Goal: Task Accomplishment & Management: Use online tool/utility

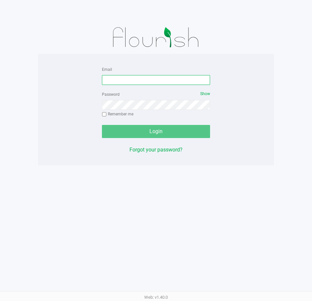
click at [134, 80] on input "Email" at bounding box center [156, 80] width 108 height 10
type input "[EMAIL_ADDRESS][DOMAIN_NAME]"
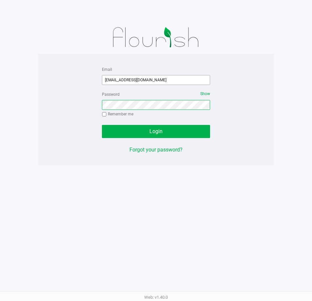
click at [102, 125] on button "Login" at bounding box center [156, 131] width 108 height 13
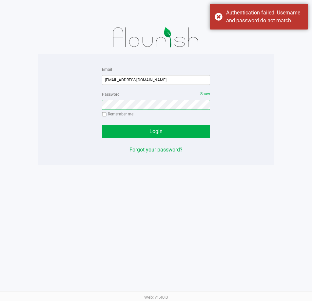
click at [102, 125] on button "Login" at bounding box center [156, 131] width 108 height 13
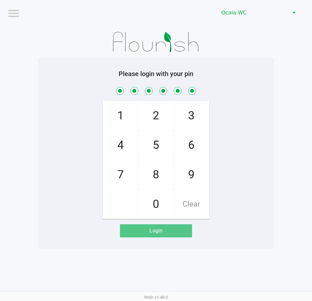
checkbox input "true"
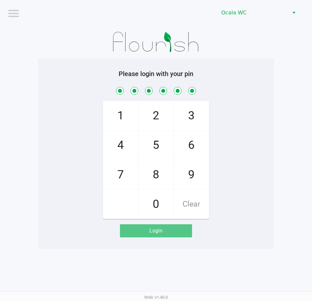
checkbox input "true"
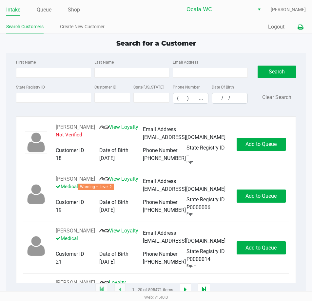
click at [300, 27] on icon at bounding box center [301, 27] width 6 height 5
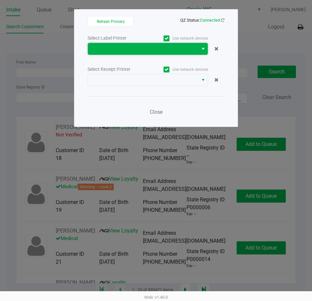
click at [138, 49] on span at bounding box center [143, 49] width 103 height 8
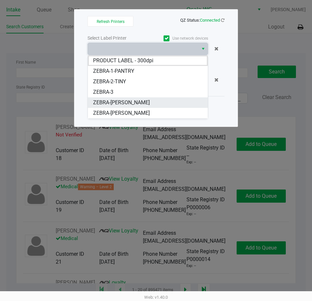
click at [137, 105] on span "ZEBRA-[PERSON_NAME]" at bounding box center [121, 103] width 57 height 8
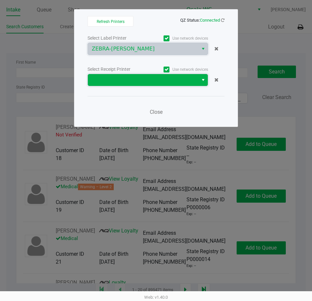
click at [140, 86] on span at bounding box center [143, 80] width 110 height 12
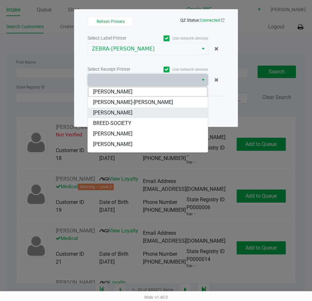
click at [126, 111] on span "[PERSON_NAME]" at bounding box center [112, 113] width 39 height 8
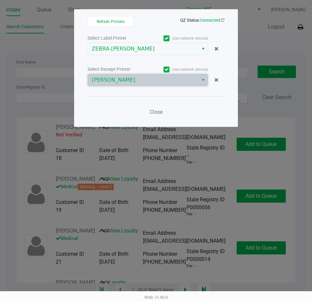
click at [216, 116] on div "Close" at bounding box center [156, 108] width 137 height 24
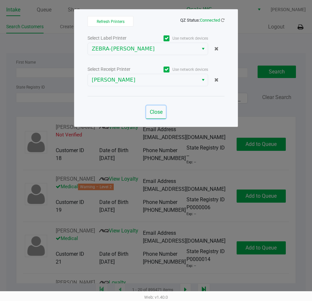
click at [156, 110] on span "Close" at bounding box center [156, 112] width 13 height 6
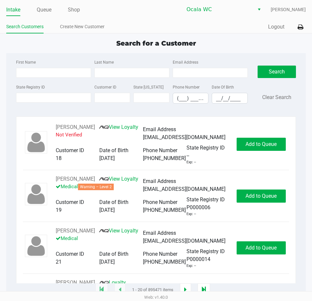
click at [66, 45] on div "Search for a Customer" at bounding box center [155, 43] width 309 height 10
type input "SALLY"
type input "FLETT"
type input "08/19/1955"
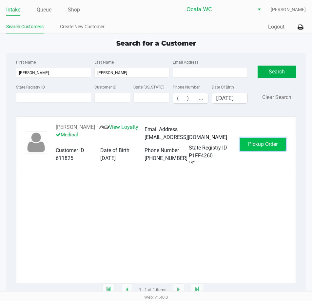
click at [267, 144] on span "Pickup Order" at bounding box center [263, 144] width 30 height 6
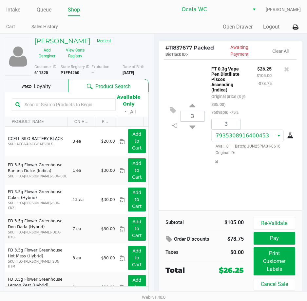
click at [35, 86] on span "Loyalty" at bounding box center [42, 87] width 17 height 8
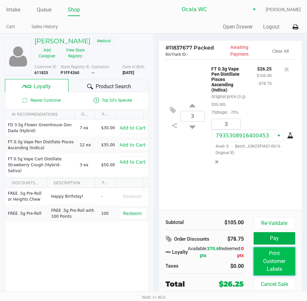
click at [278, 263] on button "Print Customer Labels" at bounding box center [275, 261] width 42 height 28
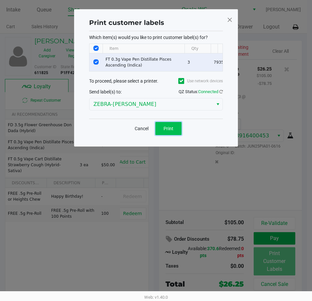
click at [167, 129] on button "Print" at bounding box center [168, 128] width 26 height 13
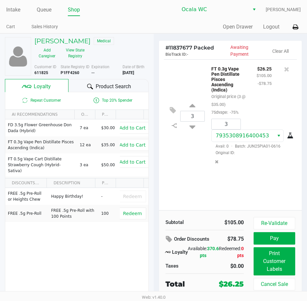
click at [280, 241] on button "Pay" at bounding box center [275, 238] width 42 height 12
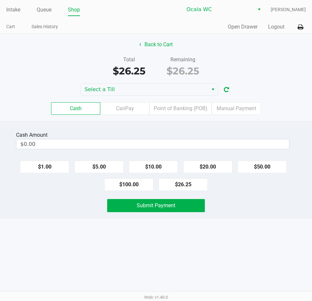
click at [215, 167] on button "$20.00" at bounding box center [207, 167] width 49 height 12
click at [148, 166] on button "$10.00" at bounding box center [153, 167] width 49 height 12
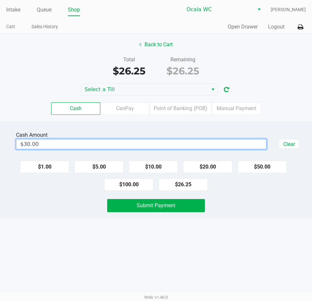
click at [72, 147] on input "$30.00" at bounding box center [141, 144] width 250 height 10
click at [176, 208] on button "Submit Payment" at bounding box center [155, 205] width 97 height 13
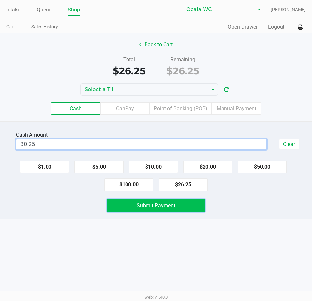
type input "$30.25"
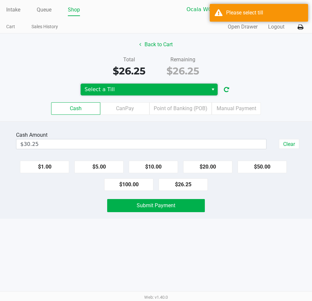
click at [134, 92] on span "Select a Till" at bounding box center [145, 90] width 120 height 8
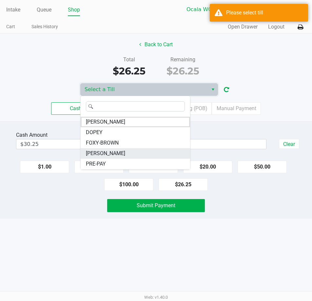
click at [116, 154] on span "[PERSON_NAME]" at bounding box center [105, 153] width 39 height 8
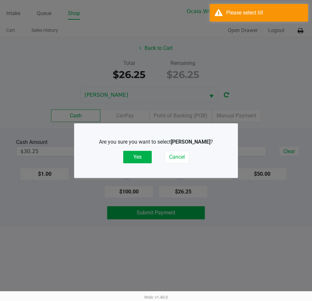
click at [135, 156] on button "Yes" at bounding box center [137, 157] width 29 height 12
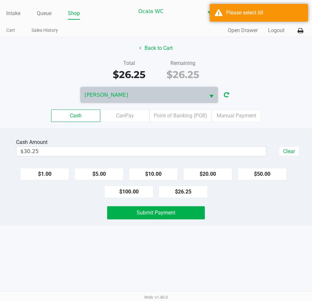
click at [176, 213] on button "Submit Payment" at bounding box center [155, 212] width 97 height 13
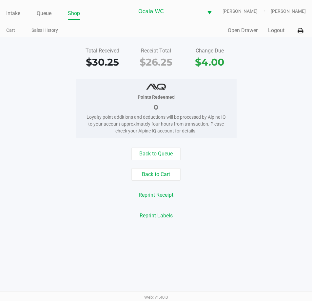
click at [13, 16] on link "Intake" at bounding box center [13, 13] width 14 height 9
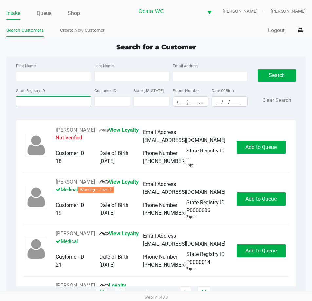
click at [37, 102] on input "State Registry ID" at bounding box center [53, 101] width 75 height 10
type input "p1xh7324"
click at [287, 76] on button "Search" at bounding box center [277, 75] width 38 height 12
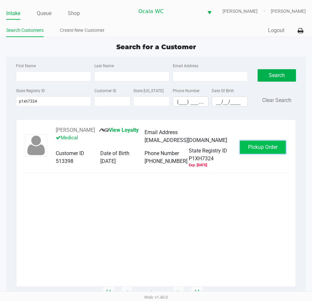
click at [252, 150] on span "Pickup Order" at bounding box center [263, 147] width 30 height 6
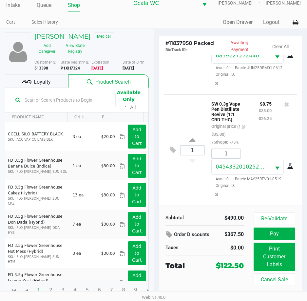
scroll to position [10, 0]
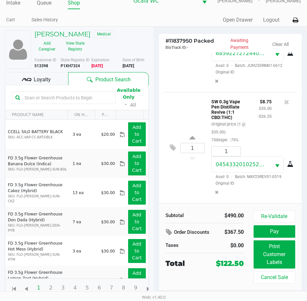
click at [36, 79] on span "Loyalty" at bounding box center [42, 80] width 17 height 8
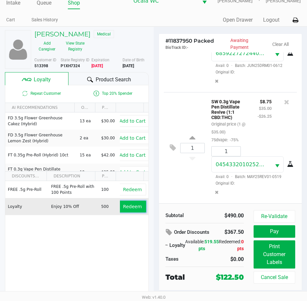
click at [127, 211] on button "Redeem" at bounding box center [132, 207] width 27 height 12
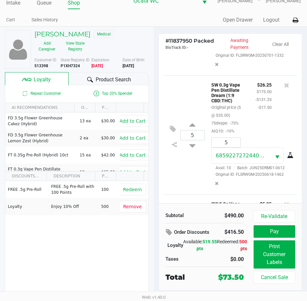
scroll to position [587, 0]
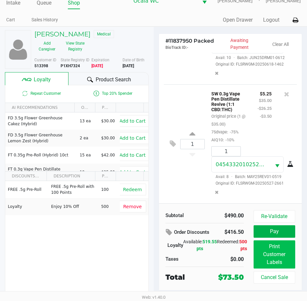
click at [280, 250] on button "Print Customer Labels" at bounding box center [275, 254] width 42 height 28
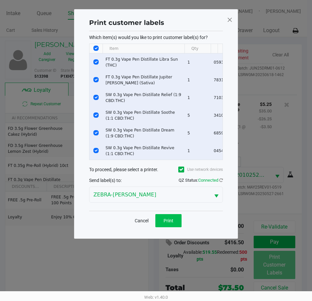
click at [168, 227] on button "Print" at bounding box center [168, 220] width 26 height 13
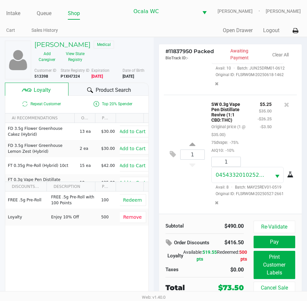
scroll to position [10, 0]
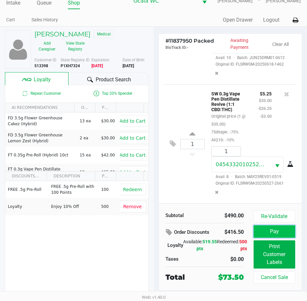
click at [284, 230] on button "Pay" at bounding box center [275, 231] width 42 height 12
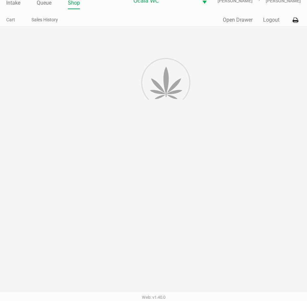
click at [286, 233] on div at bounding box center [153, 164] width 307 height 274
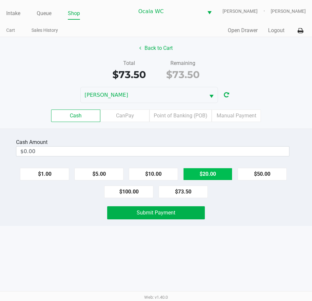
click at [208, 174] on button "$20.00" at bounding box center [207, 174] width 49 height 12
click at [210, 172] on button "$20.00" at bounding box center [207, 174] width 49 height 12
click at [207, 175] on button "$20.00" at bounding box center [207, 174] width 49 height 12
click at [208, 171] on button "$20.00" at bounding box center [207, 174] width 49 height 12
type input "$80.00"
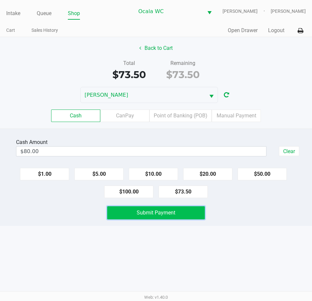
click at [176, 215] on button "Submit Payment" at bounding box center [155, 212] width 97 height 13
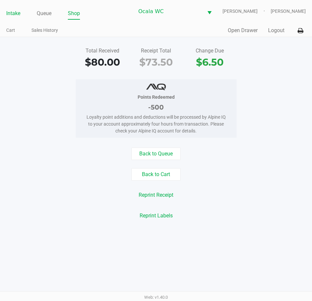
click at [8, 10] on link "Intake" at bounding box center [13, 13] width 14 height 9
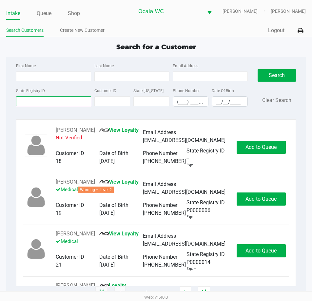
click at [41, 102] on input "State Registry ID" at bounding box center [53, 101] width 75 height 10
click at [283, 76] on button "Search" at bounding box center [277, 75] width 38 height 12
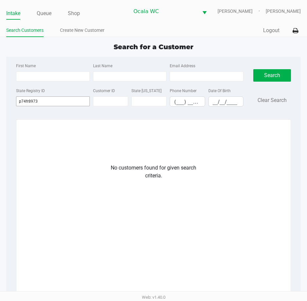
click at [48, 101] on input "p74fr8973" at bounding box center [53, 101] width 74 height 10
type input "p"
type input "p4fr8973"
click at [280, 78] on button "Search" at bounding box center [272, 75] width 38 height 12
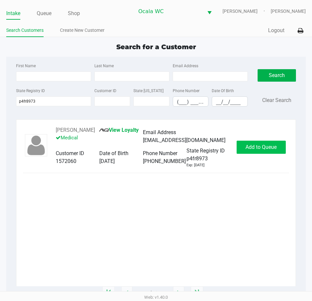
click at [259, 141] on button "Add to Queue" at bounding box center [261, 147] width 49 height 13
click at [267, 147] on span "In Queue" at bounding box center [271, 147] width 55 height 6
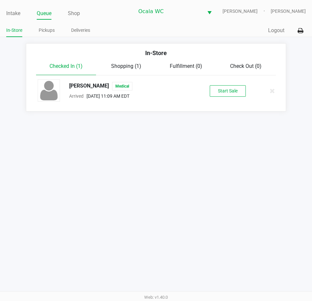
click at [45, 15] on link "Queue" at bounding box center [44, 13] width 15 height 9
click at [232, 85] on button "Start Sale" at bounding box center [228, 90] width 36 height 11
click at [232, 85] on div "Start Sale" at bounding box center [228, 90] width 36 height 11
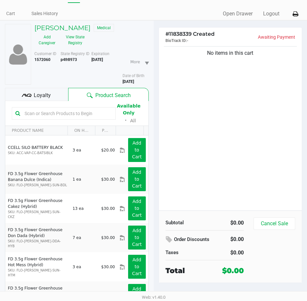
scroll to position [32, 0]
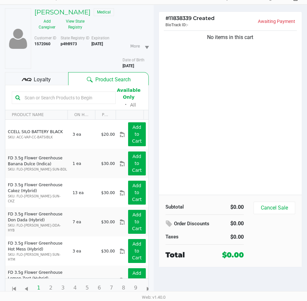
click at [42, 84] on div "Loyalty" at bounding box center [36, 78] width 63 height 13
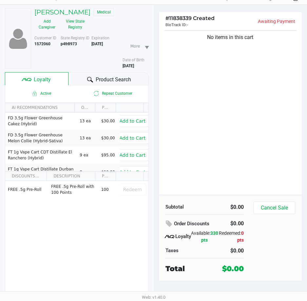
click at [110, 82] on span "Product Search" at bounding box center [113, 80] width 35 height 8
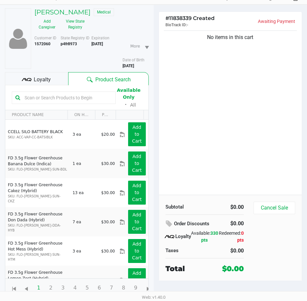
click at [224, 120] on div "No items in this cart" at bounding box center [230, 112] width 143 height 166
click at [30, 78] on icon at bounding box center [27, 80] width 10 height 10
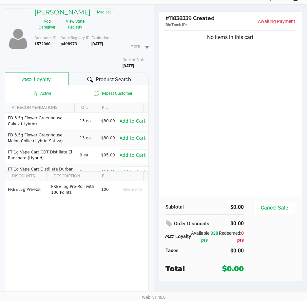
click at [95, 79] on div "Product Search" at bounding box center [109, 78] width 80 height 13
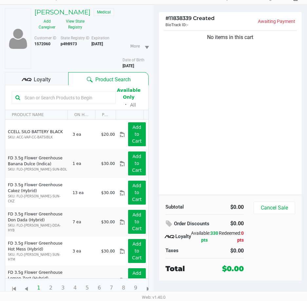
click at [199, 88] on div "No items in this cart" at bounding box center [230, 112] width 143 height 166
click at [65, 95] on input "text" at bounding box center [67, 98] width 90 height 10
click at [74, 98] on input "text" at bounding box center [67, 98] width 90 height 10
type input "hot mess"
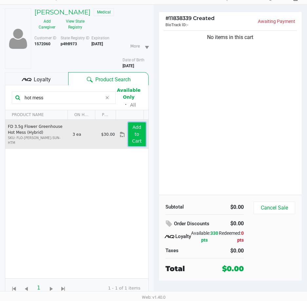
click at [132, 131] on app-button-loader "Add to Cart" at bounding box center [137, 134] width 10 height 19
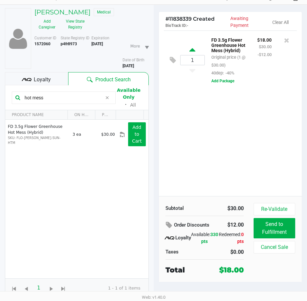
click at [192, 53] on icon at bounding box center [192, 51] width 6 height 8
type input "2"
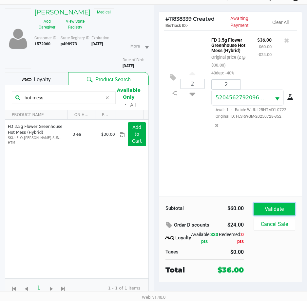
click at [287, 205] on button "Validate" at bounding box center [275, 209] width 42 height 12
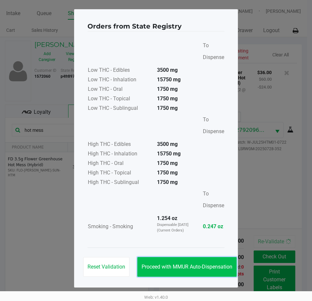
click at [200, 261] on button "Proceed with MMUR Auto-Dispensation" at bounding box center [186, 267] width 99 height 20
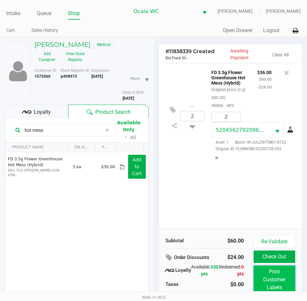
click at [270, 276] on button "Print Customer Labels" at bounding box center [275, 280] width 42 height 28
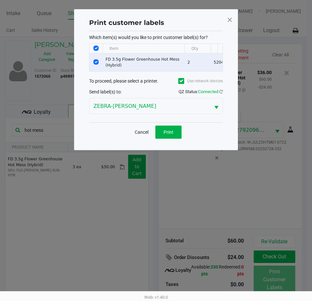
click at [170, 122] on div "Which item(s) would you like to print customer label(s) for? Item Qty Package #…" at bounding box center [156, 76] width 134 height 91
click at [171, 134] on span "Print" at bounding box center [169, 131] width 10 height 5
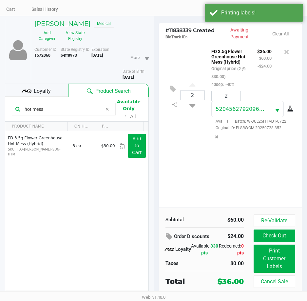
scroll to position [32, 0]
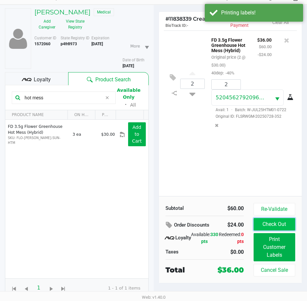
click at [278, 221] on button "Check Out" at bounding box center [275, 224] width 42 height 12
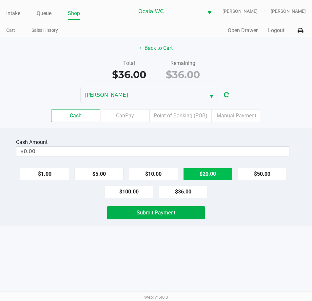
click at [208, 173] on button "$20.00" at bounding box center [207, 174] width 49 height 12
click at [200, 176] on button "$20.00" at bounding box center [207, 174] width 49 height 12
type input "$40.00"
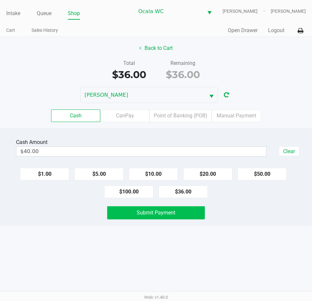
click at [151, 216] on button "Submit Payment" at bounding box center [155, 212] width 97 height 13
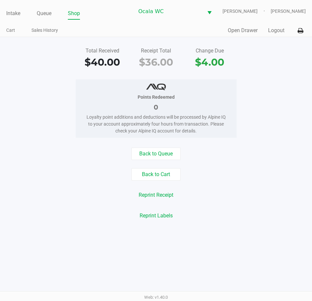
click at [268, 154] on div "Back to Queue" at bounding box center [156, 154] width 322 height 12
click at [18, 11] on link "Intake" at bounding box center [13, 13] width 14 height 9
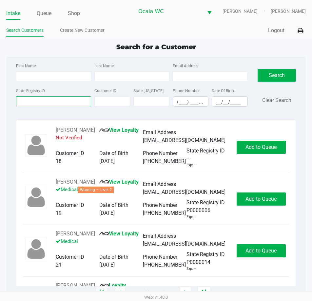
click at [35, 100] on input "State Registry ID" at bounding box center [53, 101] width 75 height 10
type input "p0fx1080"
click at [267, 72] on button "Search" at bounding box center [277, 75] width 38 height 12
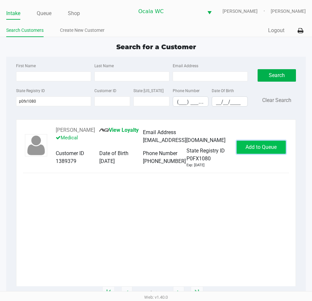
click at [264, 150] on span "Add to Queue" at bounding box center [261, 147] width 31 height 6
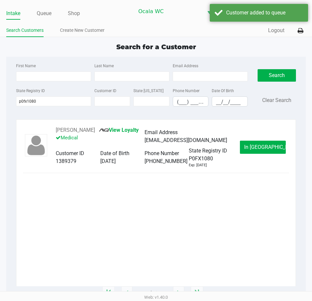
click at [42, 8] on div "Intake Queue Shop" at bounding box center [70, 13] width 128 height 12
click at [43, 11] on link "Queue" at bounding box center [44, 13] width 15 height 9
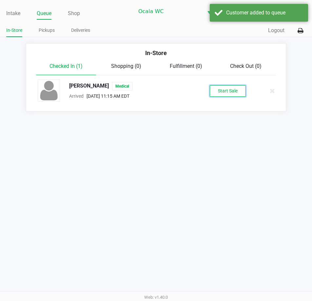
click at [225, 88] on button "Start Sale" at bounding box center [228, 90] width 36 height 11
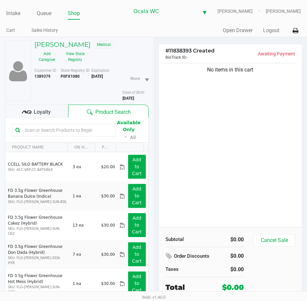
click at [36, 111] on span "Loyalty" at bounding box center [42, 112] width 17 height 8
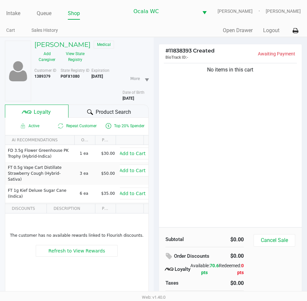
click at [121, 110] on span "Product Search" at bounding box center [113, 112] width 35 height 8
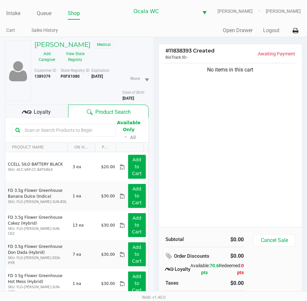
click at [57, 129] on input "text" at bounding box center [67, 130] width 90 height 10
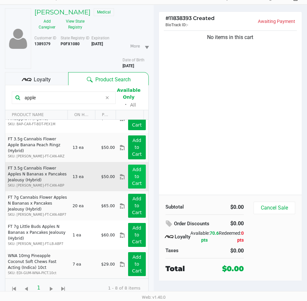
scroll to position [42, 0]
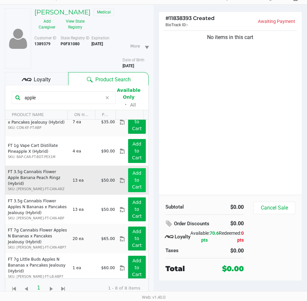
type input "apple"
click at [132, 179] on app-button-loader "Add to Cart" at bounding box center [137, 179] width 10 height 19
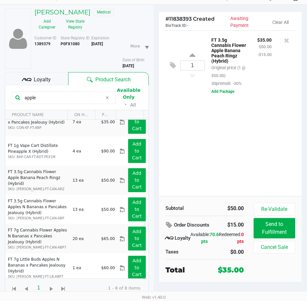
click at [54, 82] on div "Loyalty" at bounding box center [36, 78] width 63 height 13
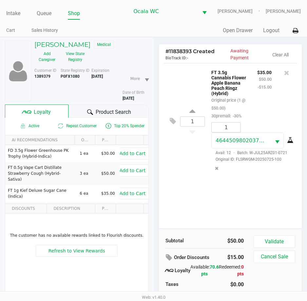
scroll to position [32, 0]
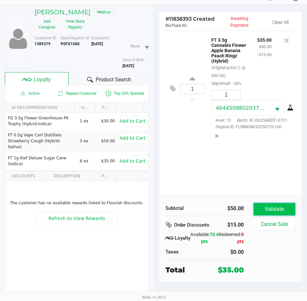
click at [287, 211] on button "Validate" at bounding box center [275, 209] width 42 height 12
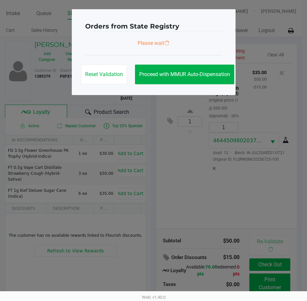
scroll to position [0, 0]
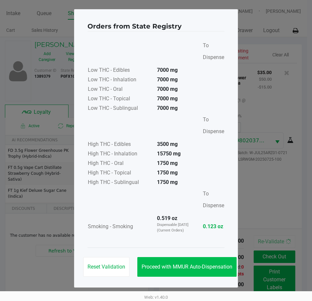
click at [197, 270] on button "Proceed with MMUR Auto-Dispensation" at bounding box center [186, 267] width 99 height 20
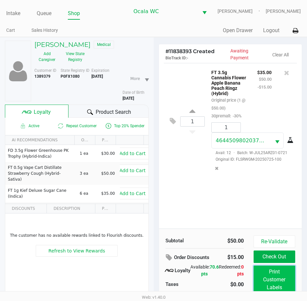
click at [271, 282] on button "Print Customer Labels" at bounding box center [275, 280] width 42 height 28
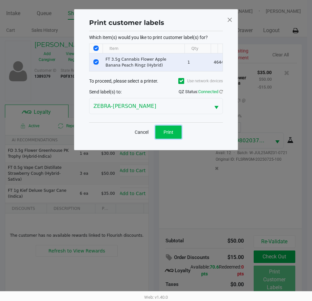
click at [166, 139] on button "Print" at bounding box center [168, 132] width 26 height 13
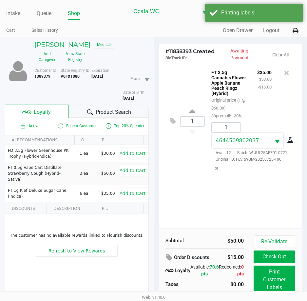
scroll to position [32, 0]
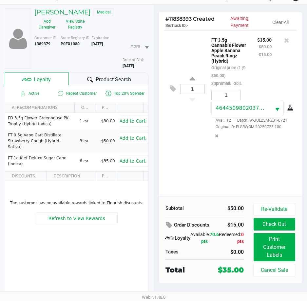
click at [282, 227] on button "Check Out" at bounding box center [275, 224] width 42 height 12
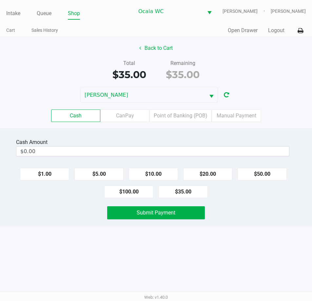
click at [210, 173] on button "$20.00" at bounding box center [207, 174] width 49 height 12
click at [208, 175] on button "$20.00" at bounding box center [207, 174] width 49 height 12
type input "$40.00"
click at [169, 218] on button "Submit Payment" at bounding box center [155, 212] width 97 height 13
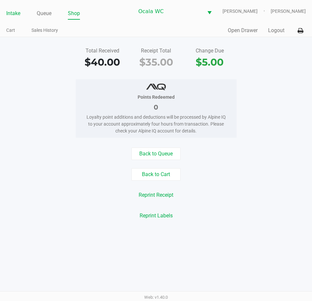
click at [10, 12] on link "Intake" at bounding box center [13, 13] width 14 height 9
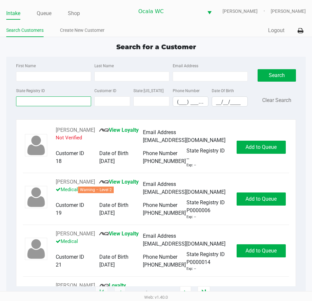
click at [37, 101] on input "State Registry ID" at bounding box center [53, 101] width 75 height 10
type input "p7tm2232"
click at [279, 79] on button "Search" at bounding box center [277, 75] width 38 height 12
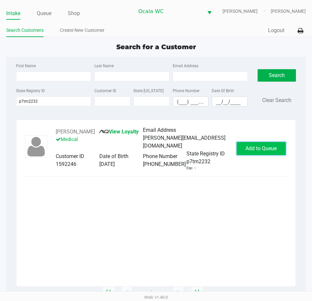
click at [267, 155] on button "Add to Queue" at bounding box center [261, 148] width 49 height 13
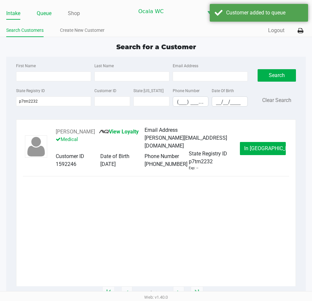
click at [41, 8] on div "Intake Queue Shop" at bounding box center [70, 13] width 128 height 12
click at [45, 20] on div "Intake Queue Shop Ocala WC BRANDY-CLARK Marjorie Hern Search Customers Create N…" at bounding box center [156, 18] width 312 height 37
click at [47, 14] on link "Queue" at bounding box center [44, 13] width 15 height 9
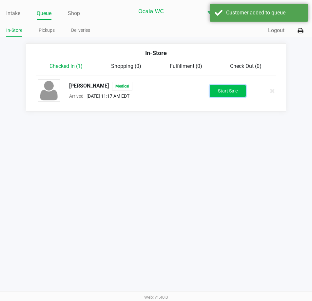
click at [230, 90] on button "Start Sale" at bounding box center [228, 90] width 36 height 11
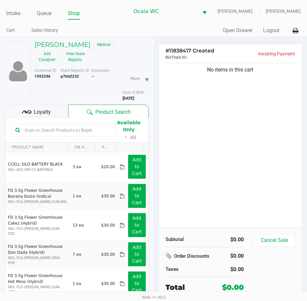
drag, startPoint x: 55, startPoint y: 110, endPoint x: 155, endPoint y: 138, distance: 104.4
click at [54, 111] on div "Loyalty" at bounding box center [36, 111] width 63 height 13
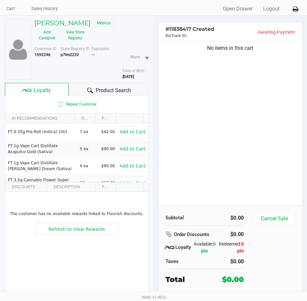
scroll to position [32, 0]
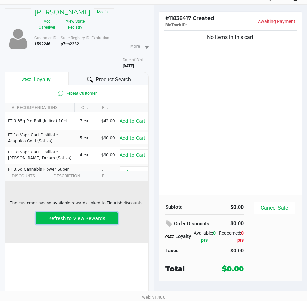
click at [79, 223] on button "Refresh to View Rewards" at bounding box center [77, 218] width 82 height 12
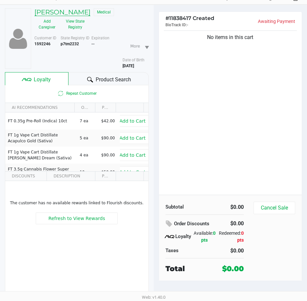
click at [90, 14] on h5 "MICHAEL CALIGIURI" at bounding box center [62, 12] width 56 height 8
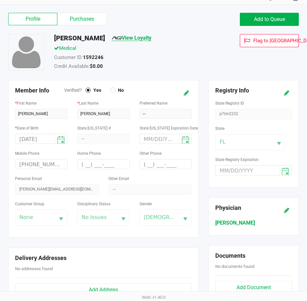
click at [146, 37] on link "View Loyalty" at bounding box center [132, 38] width 40 height 6
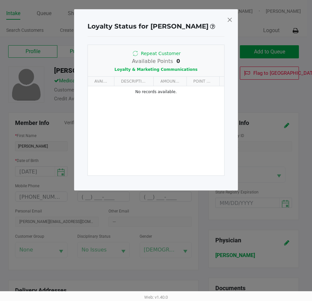
click at [177, 73] on div "Available Points 0 Loyalty & Marketing Communications" at bounding box center [156, 65] width 136 height 16
click at [179, 72] on span "Loyalty & Marketing Communications" at bounding box center [155, 69] width 83 height 5
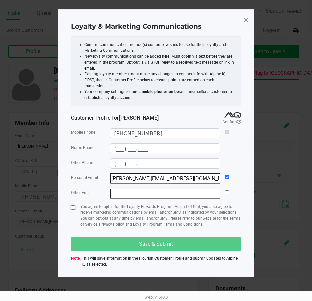
click at [73, 205] on input "checkbox" at bounding box center [73, 207] width 4 height 4
checkbox input "true"
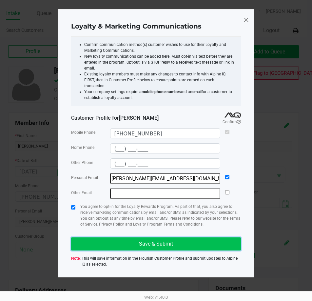
click at [118, 242] on button "Save & Submit" at bounding box center [156, 243] width 170 height 13
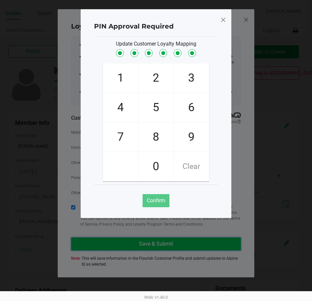
click at [71, 237] on button "Save & Submit" at bounding box center [156, 243] width 170 height 13
checkbox input "true"
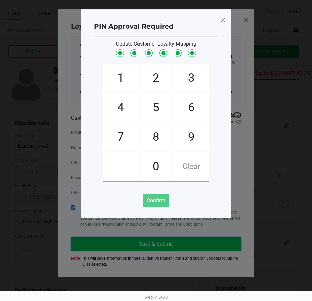
checkbox input "true"
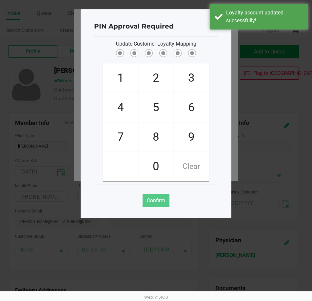
click at [142, 206] on div "Confirm" at bounding box center [156, 198] width 124 height 27
click at [149, 200] on div "Confirm" at bounding box center [156, 200] width 27 height 13
click at [226, 19] on div "Loyalty account updated successfully!" at bounding box center [259, 17] width 98 height 26
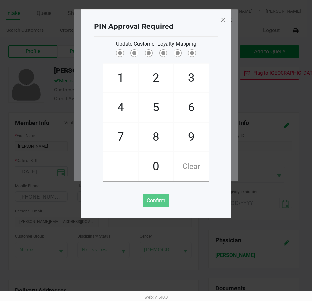
click at [227, 20] on div "PIN Approval Required Update Customer Loyalty Mapping 1 4 7 2 5 8 0 3 6 9 Clear…" at bounding box center [156, 113] width 151 height 209
click at [221, 19] on span at bounding box center [223, 19] width 6 height 10
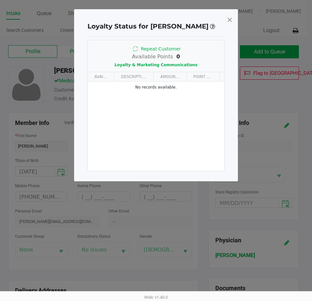
click at [228, 21] on span at bounding box center [230, 19] width 6 height 10
type input "(___) ___-____"
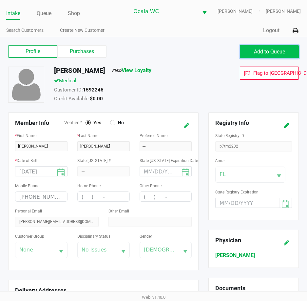
click at [294, 48] on button "Add to Queue" at bounding box center [269, 51] width 59 height 13
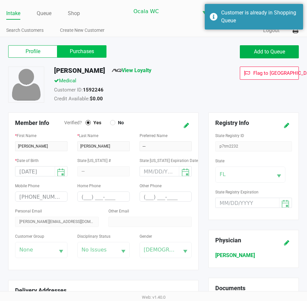
click at [98, 50] on label "Purchases" at bounding box center [81, 51] width 49 height 12
click at [0, 0] on 1 "Purchases" at bounding box center [0, 0] width 0 height 0
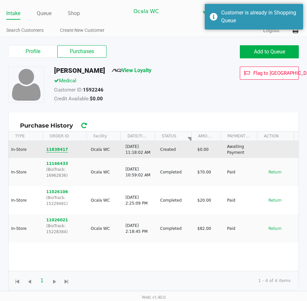
click at [50, 151] on button "11838417" at bounding box center [57, 150] width 22 height 6
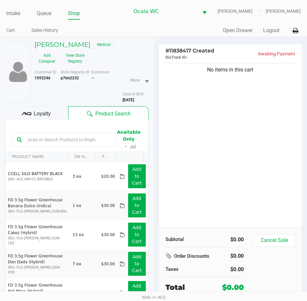
click at [62, 141] on input "text" at bounding box center [67, 140] width 85 height 10
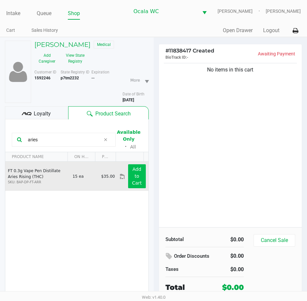
type input "aries"
click at [129, 178] on button "Add to Cart" at bounding box center [137, 176] width 18 height 24
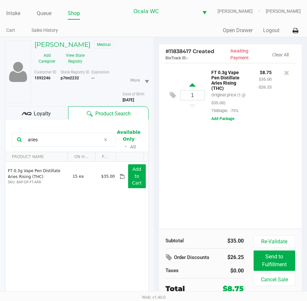
click at [193, 86] on icon at bounding box center [192, 86] width 6 height 8
type input "2"
click at [0, 86] on html "Intake Queue Shop Ocala WC BRANDY-CLARK Marjorie Hern Cart Sales History Quick …" at bounding box center [153, 150] width 307 height 301
type input "j"
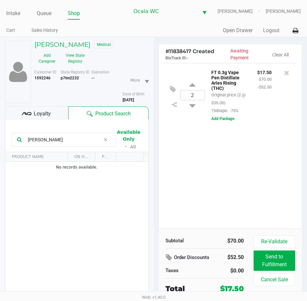
drag, startPoint x: -4, startPoint y: 129, endPoint x: -4, endPoint y: 119, distance: 10.8
click at [0, 119] on html "Intake Queue Shop Ocala WC BRANDY-CLARK Marjorie Hern Cart Sales History Quick …" at bounding box center [153, 150] width 307 height 301
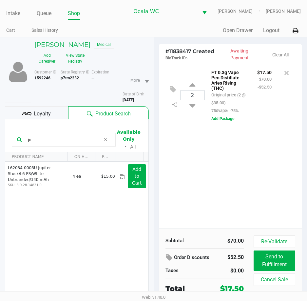
type input "j"
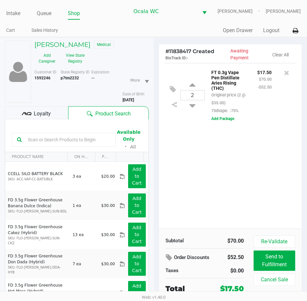
click at [248, 172] on div "2 FT 0.3g Vape Pen Distillate Aries Rising (THC) Original price (2 @ $35.00) 75…" at bounding box center [230, 146] width 143 height 166
click at [254, 168] on div "2 FT 0.3g Vape Pen Distillate Aries Rising (THC) Original price (2 @ $35.00) 75…" at bounding box center [230, 146] width 143 height 166
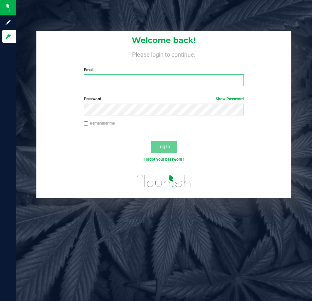
click at [139, 86] on input "Email" at bounding box center [164, 80] width 160 height 12
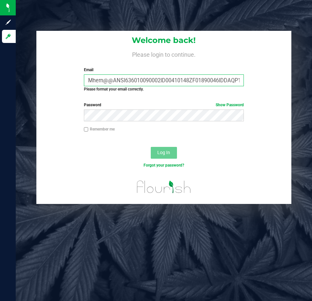
type input "Mhern@@ANSI636010090002ID00410148ZF01890046IDDAQP1XH7324DCSBORRECADDEUDACVINCEN…"
click at [91, 78] on input "Mhern@@ANSI636010090002ID00410148ZF01890046IDDAQP1XH7324DCSBORRECADDEUDACVINCEN…" at bounding box center [164, 80] width 160 height 12
click at [92, 78] on input "Mhern@@ANSI636010090002ID00410148ZF01890046IDDAQP1XH7324DCSBORRECADDEUDACVINCEN…" at bounding box center [164, 80] width 160 height 12
click at [92, 76] on input "Mhern@@ANSI636010090002ID00410148ZF01890046IDDAQP1XH7324DCSBORRECADDEUDACVINCEN…" at bounding box center [164, 80] width 160 height 12
click at [164, 78] on input "Mhern@@ANSI636010090002ID00410148ZF01890046IDDAQP1XH7324DCSBORRECADDEUDACVINCEN…" at bounding box center [164, 80] width 160 height 12
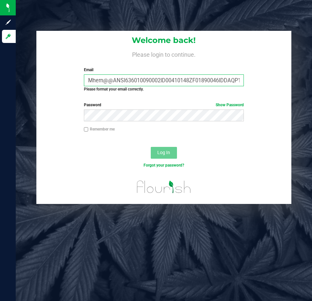
click at [164, 78] on input "Mhern@@ANSI636010090002ID00410148ZF01890046IDDAQP1XH7324DCSBORRECADDEUDACVINCEN…" at bounding box center [164, 80] width 160 height 12
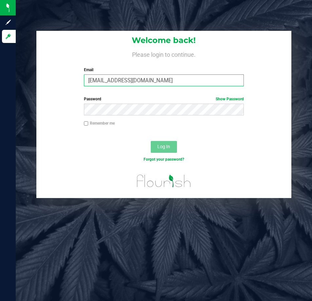
type input "[EMAIL_ADDRESS][DOMAIN_NAME]"
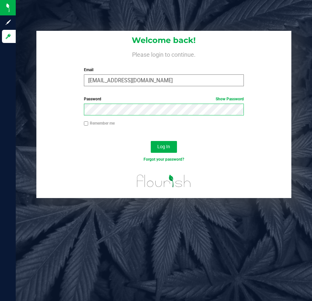
click at [151, 141] on button "Log In" at bounding box center [164, 147] width 26 height 12
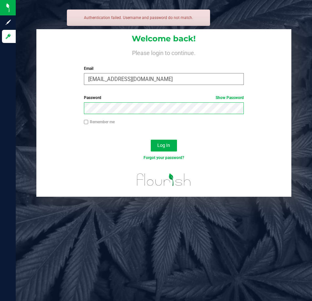
click at [151, 140] on button "Log In" at bounding box center [164, 146] width 26 height 12
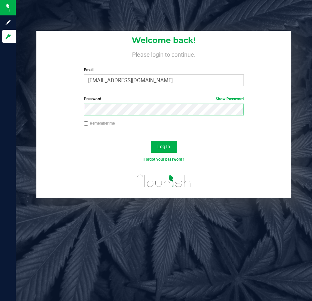
click at [151, 141] on button "Log In" at bounding box center [164, 147] width 26 height 12
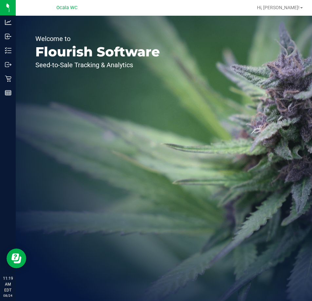
click at [17, 50] on div "Welcome to Flourish Software Seed-to-Sale Tracking & Analytics" at bounding box center [98, 158] width 164 height 285
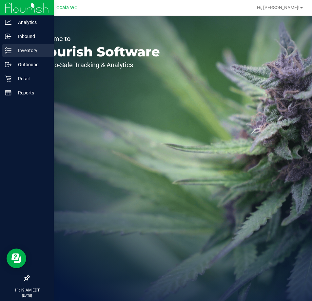
click at [8, 53] on line at bounding box center [10, 53] width 4 height 0
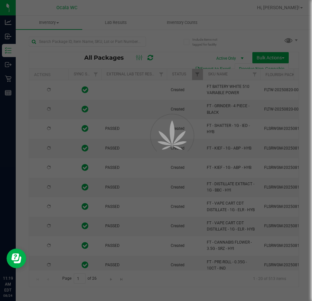
click at [74, 38] on div at bounding box center [156, 150] width 312 height 301
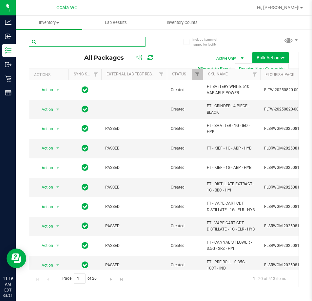
click at [74, 38] on input "text" at bounding box center [87, 42] width 117 height 10
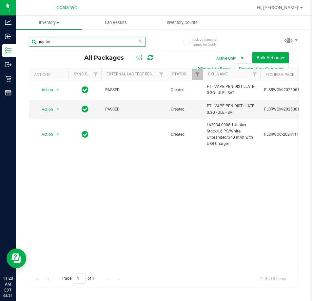
drag, startPoint x: 68, startPoint y: 46, endPoint x: -93, endPoint y: 37, distance: 161.5
click at [0, 37] on html "Analytics Inbound Inventory Outbound Retail Reports 11:20 AM EDT [DATE] 08/24 O…" at bounding box center [156, 150] width 312 height 301
type input "9081691420585311"
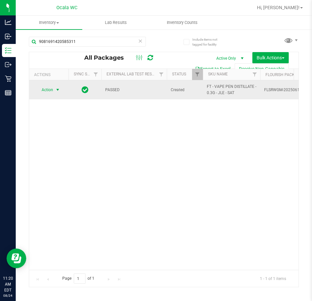
click at [48, 89] on span "Action" at bounding box center [45, 89] width 18 height 9
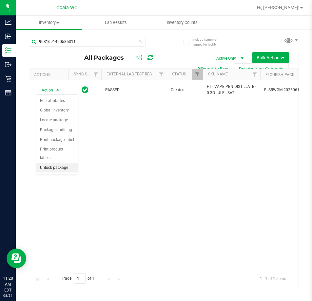
click at [48, 163] on li "Unlock package" at bounding box center [57, 168] width 42 height 10
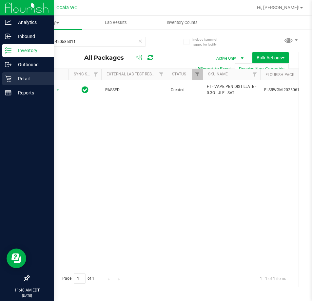
click at [17, 79] on p "Retail" at bounding box center [30, 79] width 39 height 8
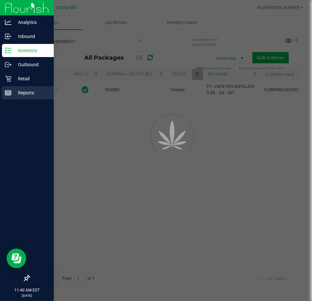
click at [25, 94] on p "Reports" at bounding box center [30, 93] width 39 height 8
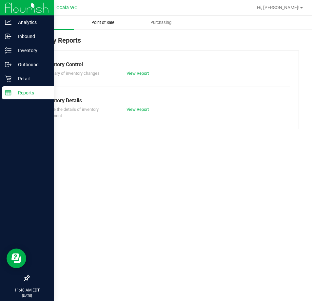
click at [107, 21] on span "Point of Sale" at bounding box center [103, 23] width 41 height 6
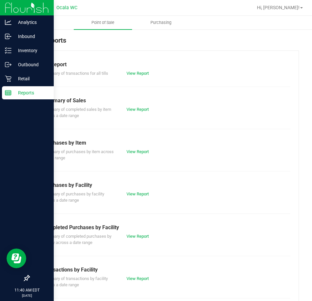
click at [140, 76] on div "View Report" at bounding box center [164, 73] width 84 height 7
click at [140, 73] on link "View Report" at bounding box center [138, 73] width 22 height 5
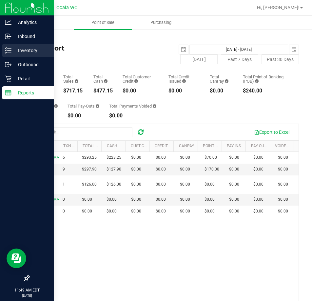
click at [12, 56] on div "Inventory" at bounding box center [28, 50] width 52 height 13
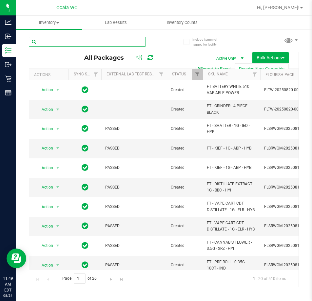
click at [105, 42] on input "text" at bounding box center [87, 42] width 117 height 10
type input "6223278497790520"
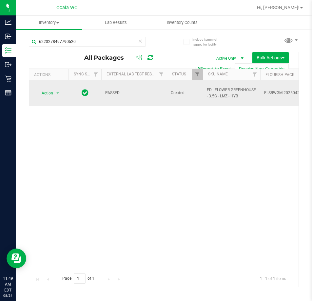
click at [42, 89] on span "Action" at bounding box center [45, 93] width 18 height 9
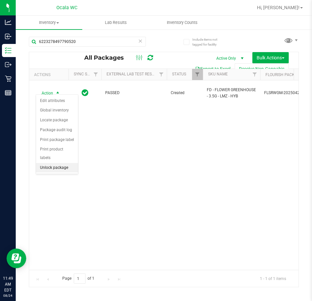
click at [58, 163] on li "Unlock package" at bounding box center [57, 168] width 42 height 10
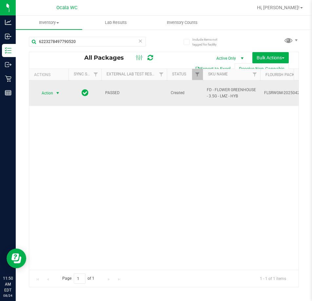
click at [47, 90] on span "Action" at bounding box center [45, 93] width 18 height 9
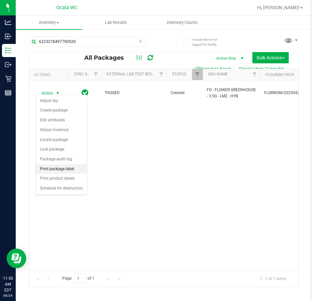
click at [62, 168] on li "Print package label" at bounding box center [61, 169] width 51 height 10
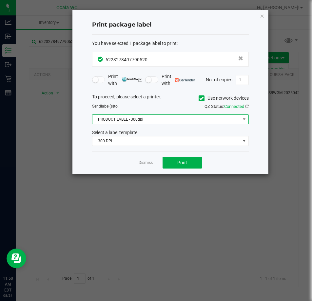
click at [194, 114] on span "PRODUCT LABEL - 300dpi" at bounding box center [170, 119] width 157 height 10
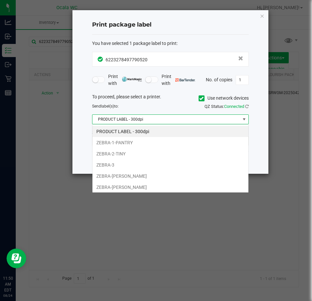
scroll to position [10, 157]
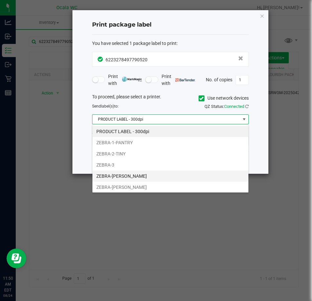
click at [163, 178] on li "ZEBRA-[PERSON_NAME]" at bounding box center [170, 175] width 156 height 11
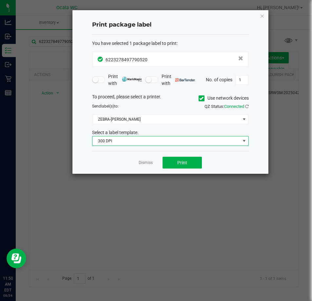
click at [167, 144] on span "300 DPI" at bounding box center [166, 140] width 148 height 9
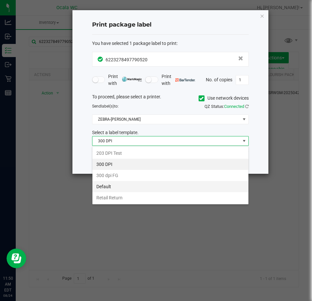
click at [153, 186] on li "Default" at bounding box center [170, 186] width 156 height 11
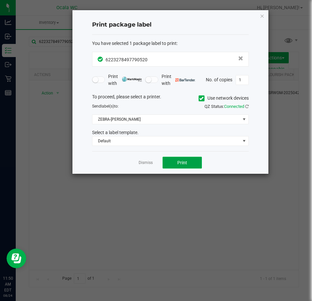
click at [181, 161] on span "Print" at bounding box center [182, 162] width 10 height 5
click at [120, 212] on ngb-modal-window "Print package label You have selected 1 package label to print : 62232784977905…" at bounding box center [158, 150] width 317 height 301
click at [141, 164] on link "Dismiss" at bounding box center [146, 163] width 14 height 6
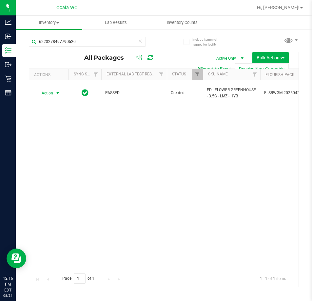
click at [145, 206] on div "Action Action Adjust qty Create package Edit attributes Global inventory Locate…" at bounding box center [163, 174] width 269 height 189
